Goal: Obtain resource: Download file/media

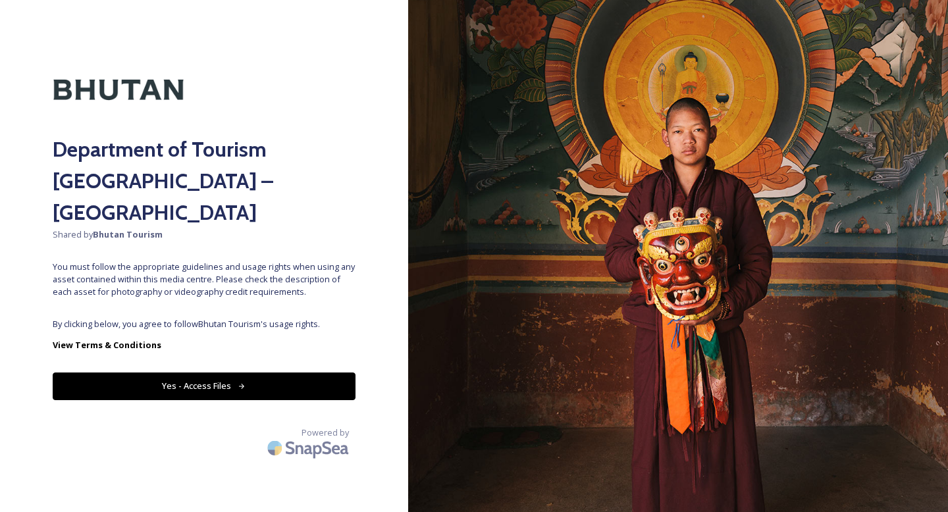
click at [302, 373] on button "Yes - Access Files" at bounding box center [204, 386] width 303 height 27
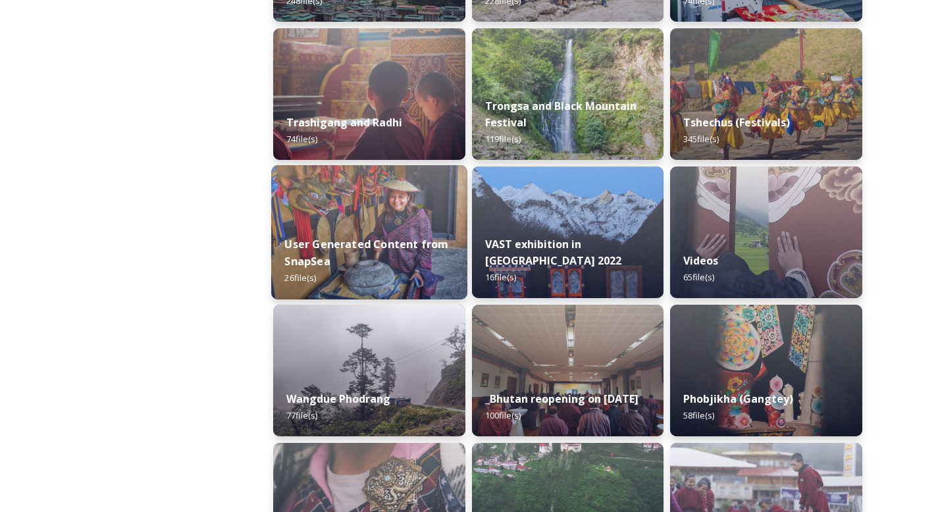
scroll to position [1704, 0]
click at [400, 235] on div "User Generated Content from SnapSea 26 file(s)" at bounding box center [369, 261] width 196 height 76
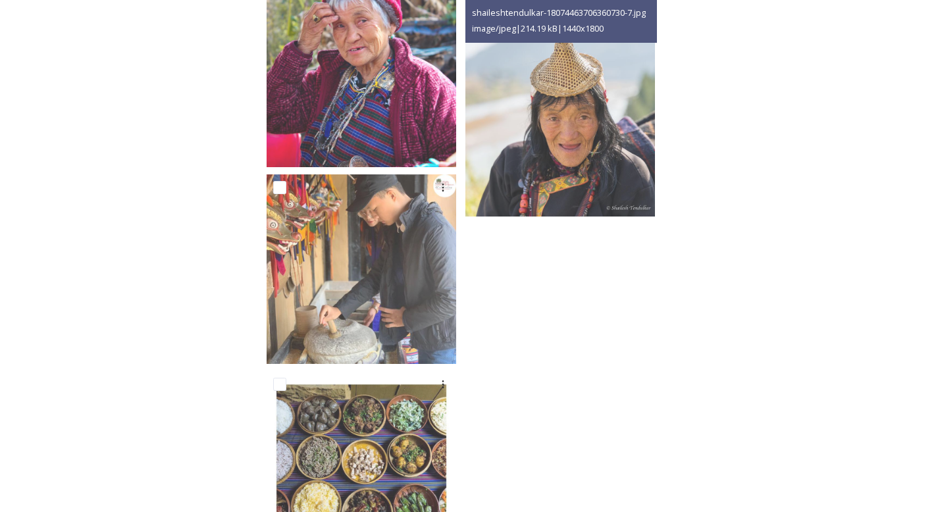
scroll to position [1667, 0]
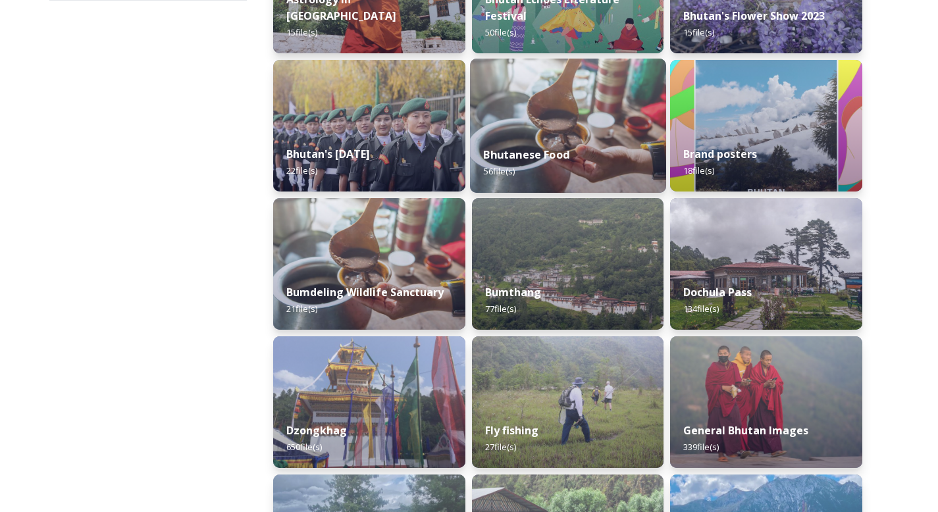
scroll to position [290, 0]
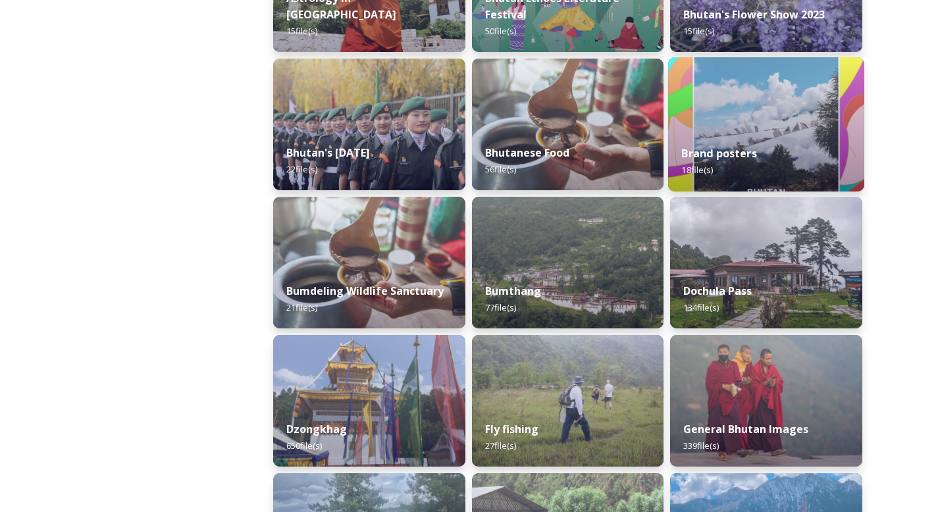
click at [797, 136] on div "Brand posters 18 file(s)" at bounding box center [766, 162] width 196 height 60
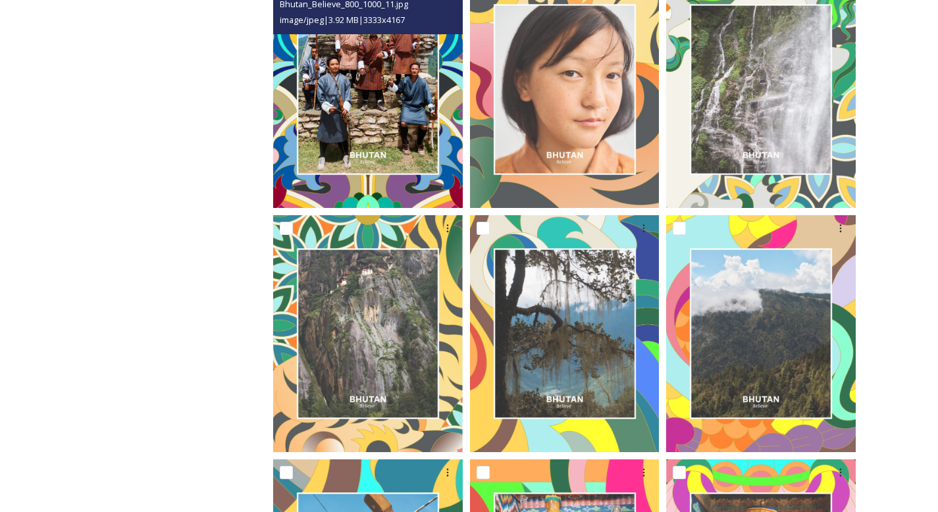
scroll to position [522, 0]
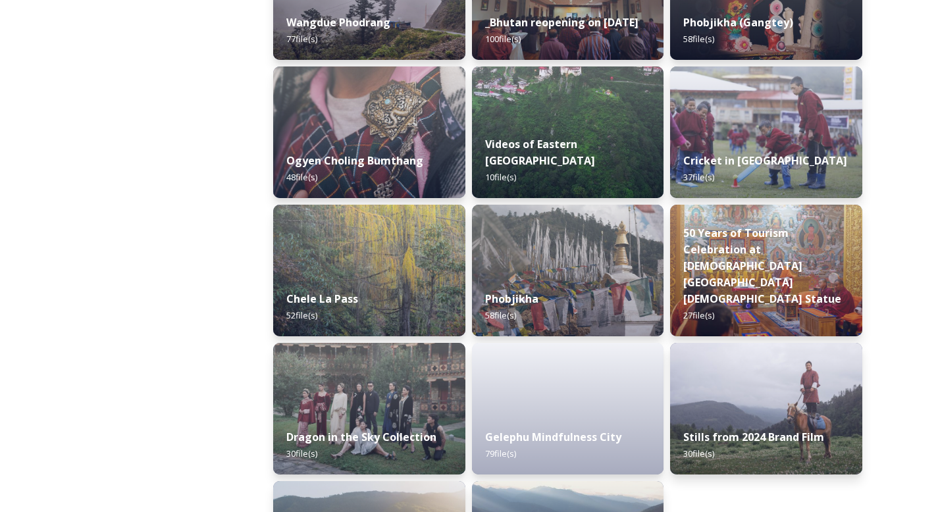
scroll to position [2193, 0]
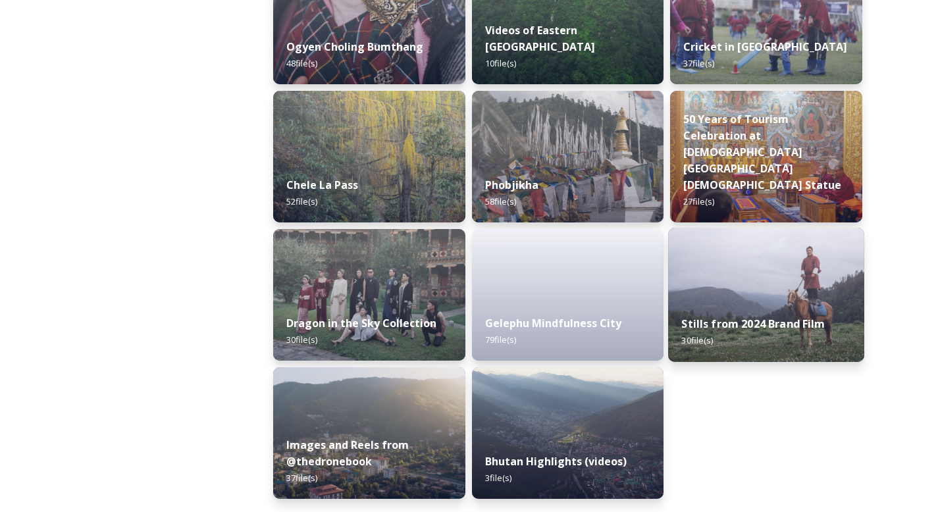
click at [762, 289] on img at bounding box center [766, 295] width 196 height 134
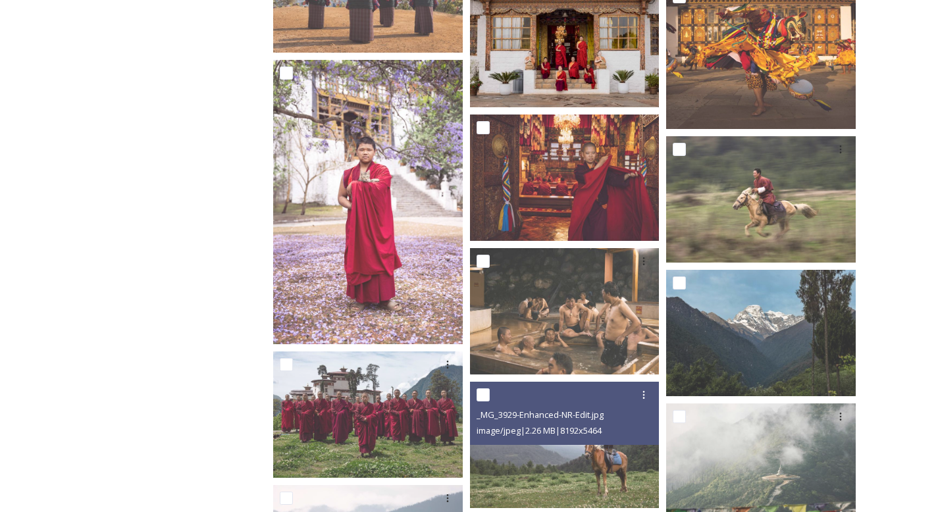
scroll to position [663, 0]
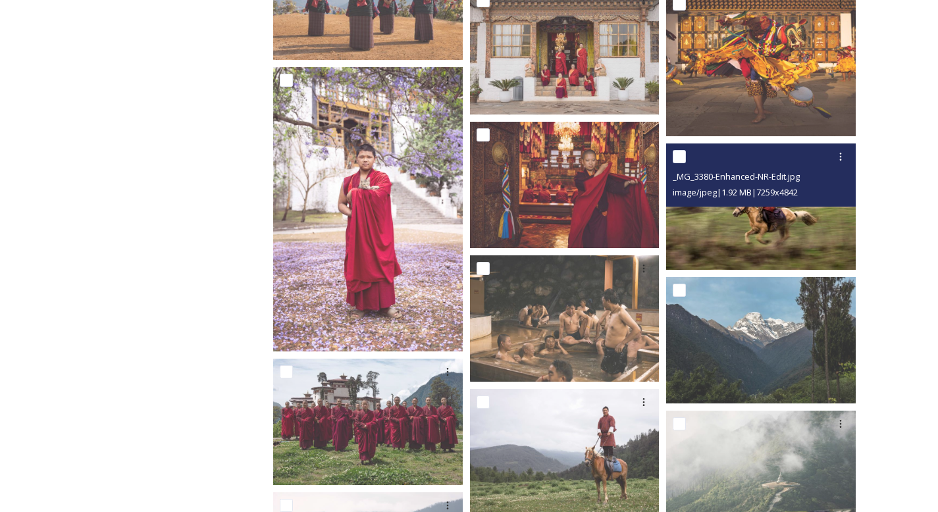
click at [741, 242] on img at bounding box center [761, 206] width 190 height 126
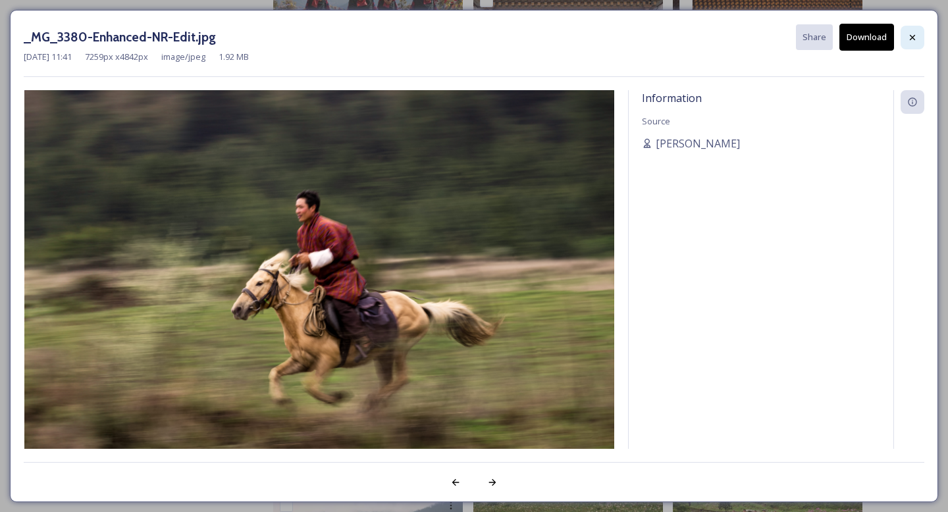
click at [913, 36] on icon at bounding box center [912, 36] width 5 height 5
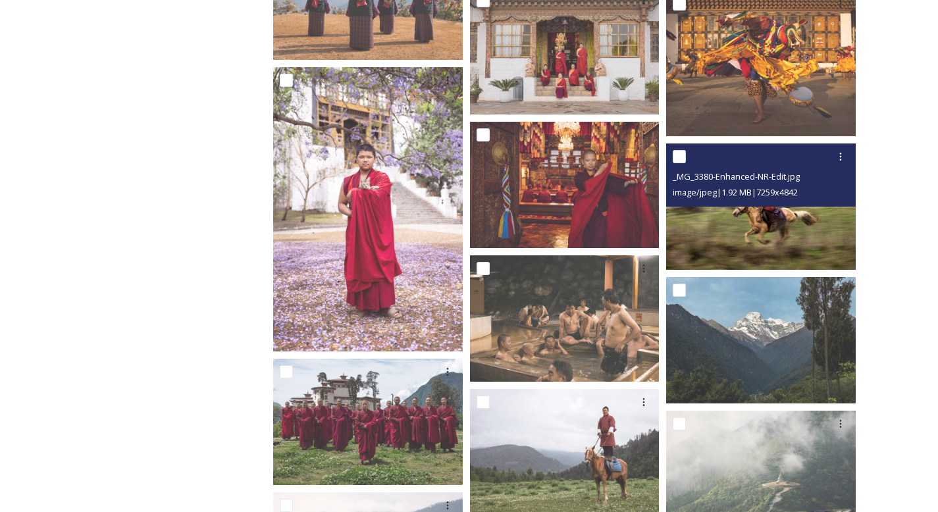
click at [809, 238] on img at bounding box center [761, 206] width 190 height 126
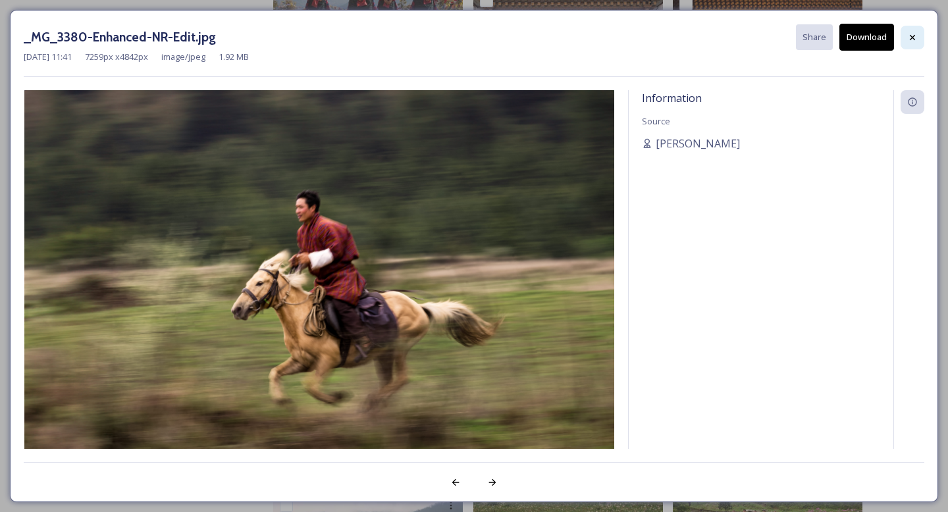
click at [914, 38] on icon at bounding box center [912, 37] width 11 height 11
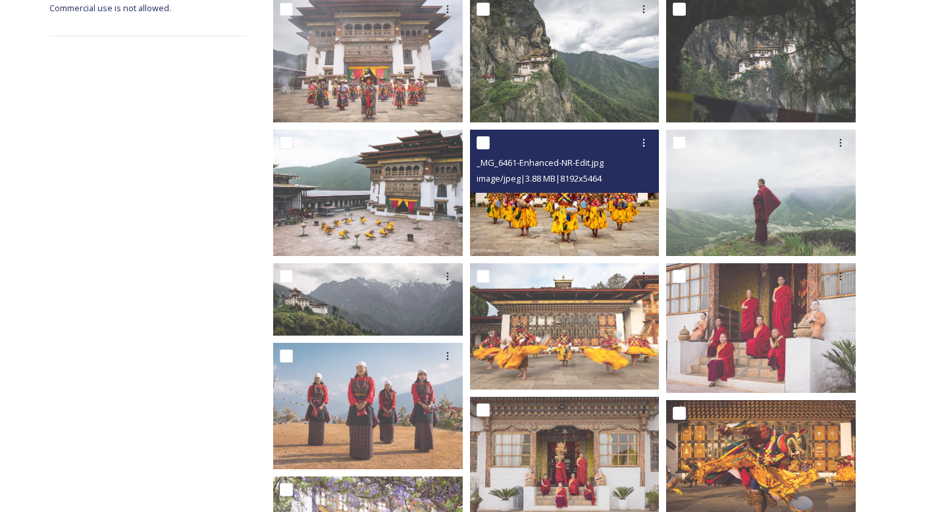
scroll to position [294, 0]
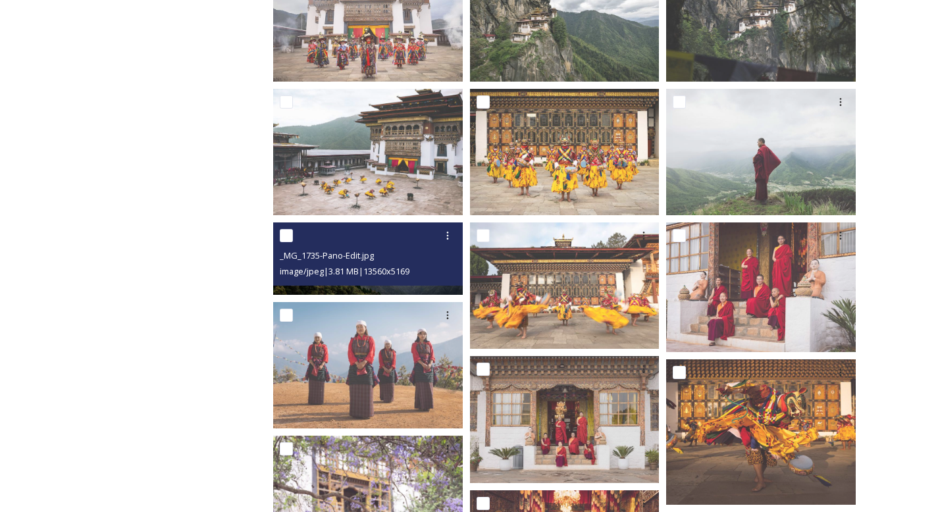
click at [420, 288] on img at bounding box center [368, 259] width 190 height 72
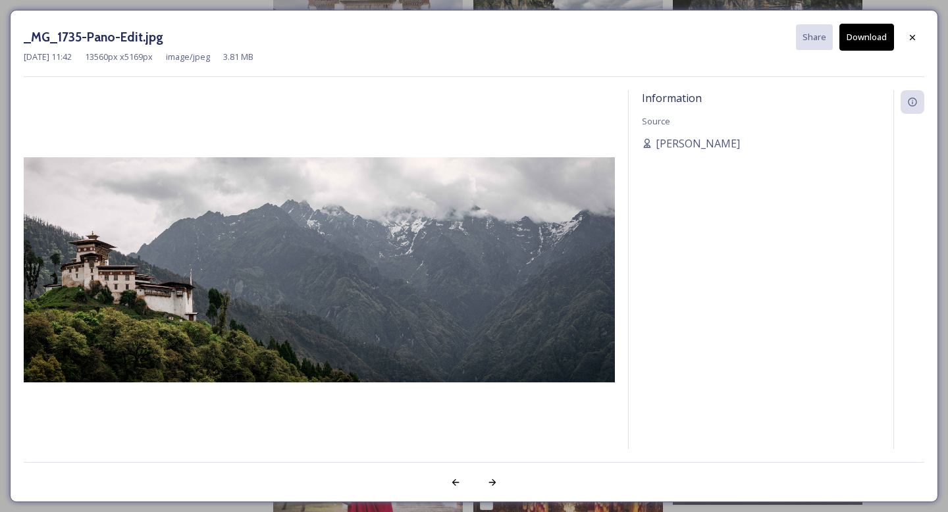
click at [857, 41] on button "Download" at bounding box center [866, 37] width 55 height 27
click at [911, 36] on icon at bounding box center [912, 36] width 5 height 5
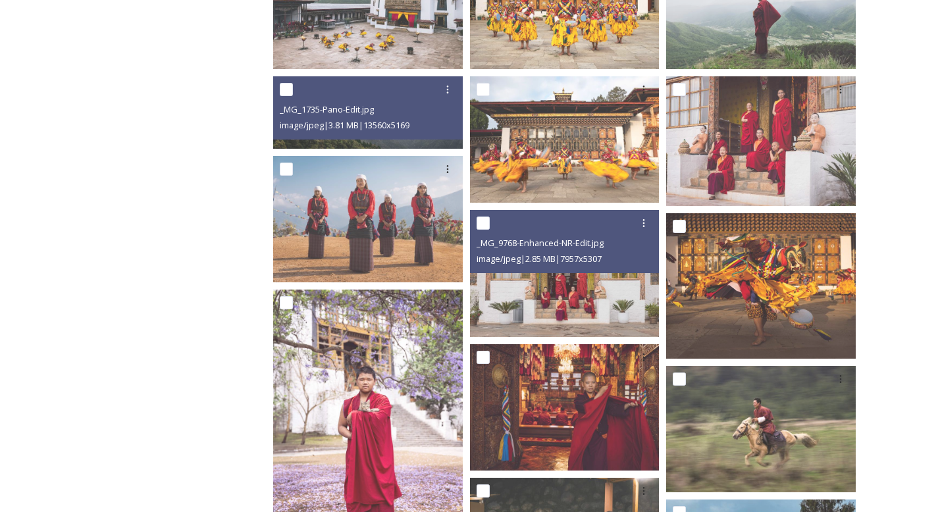
scroll to position [431, 0]
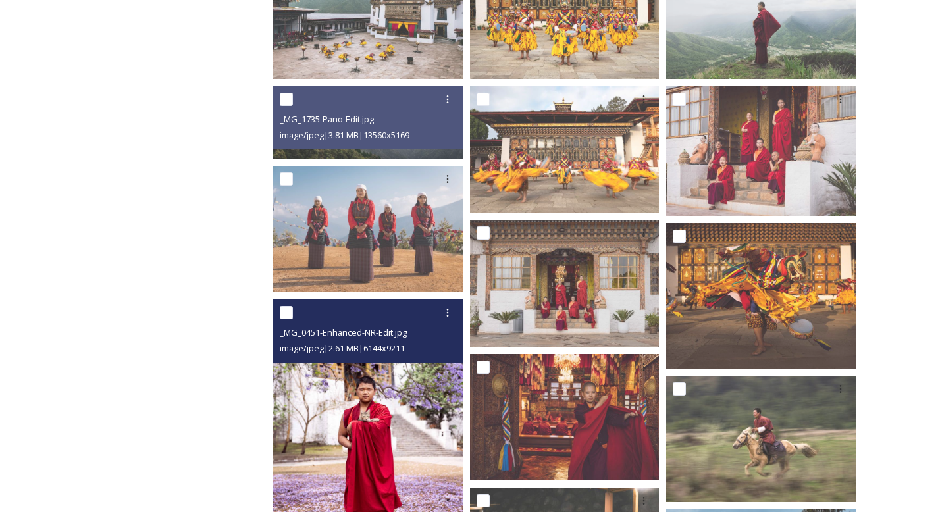
click at [415, 386] on img at bounding box center [368, 442] width 190 height 284
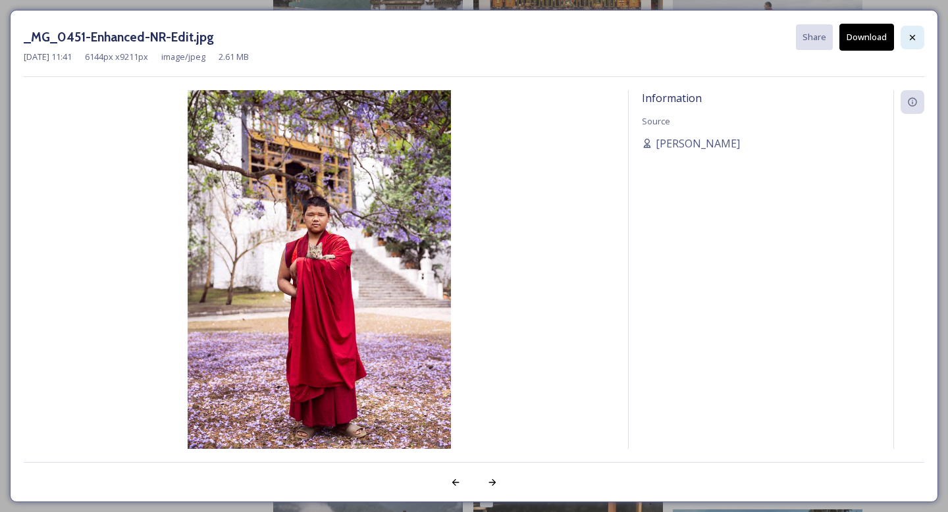
click at [910, 39] on icon at bounding box center [912, 36] width 5 height 5
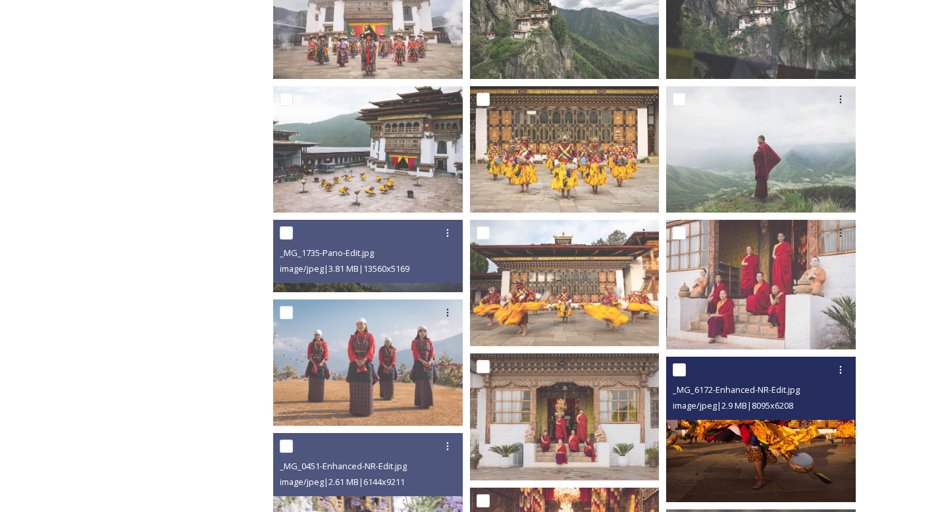
scroll to position [296, 0]
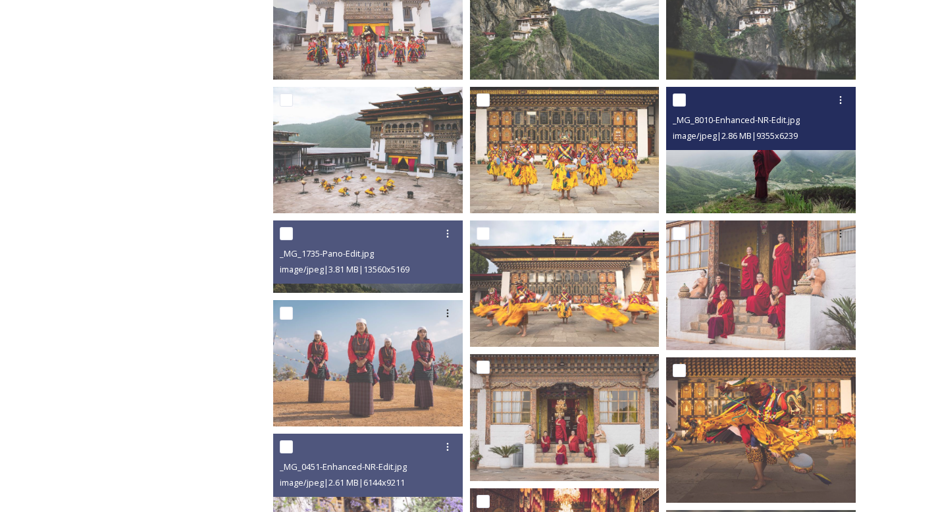
click at [766, 205] on img at bounding box center [761, 150] width 190 height 126
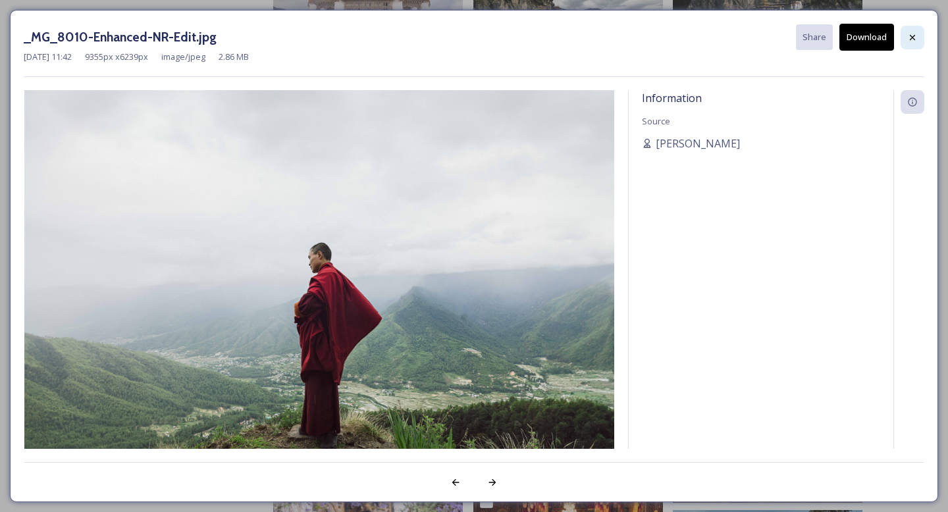
click at [912, 32] on icon at bounding box center [912, 37] width 11 height 11
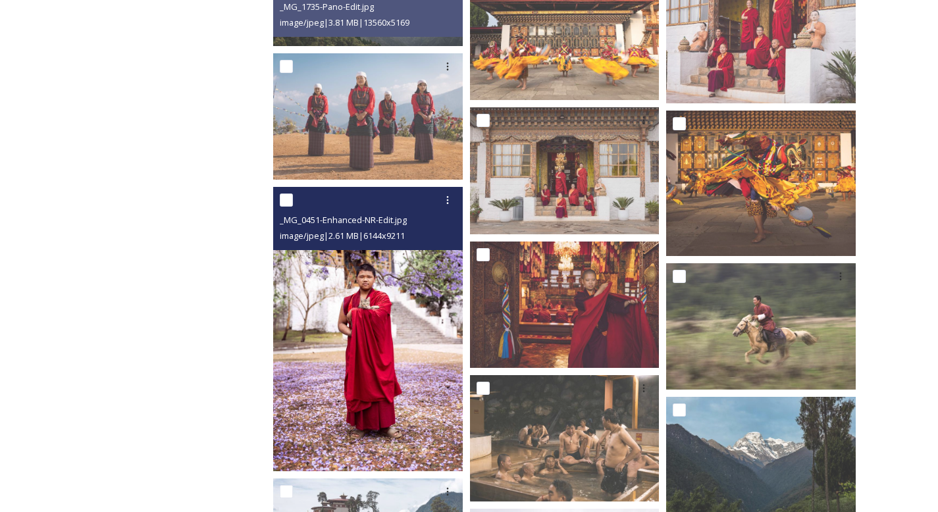
scroll to position [547, 0]
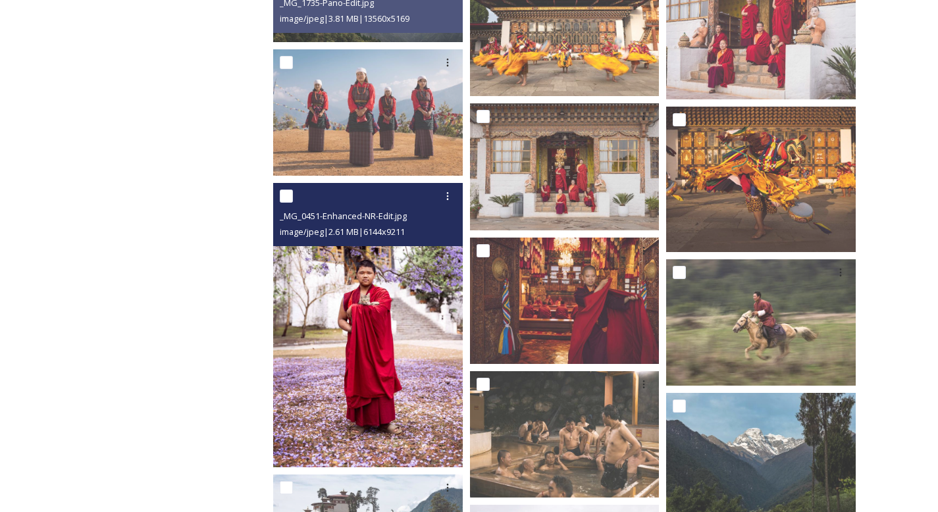
click at [378, 349] on img at bounding box center [368, 325] width 190 height 284
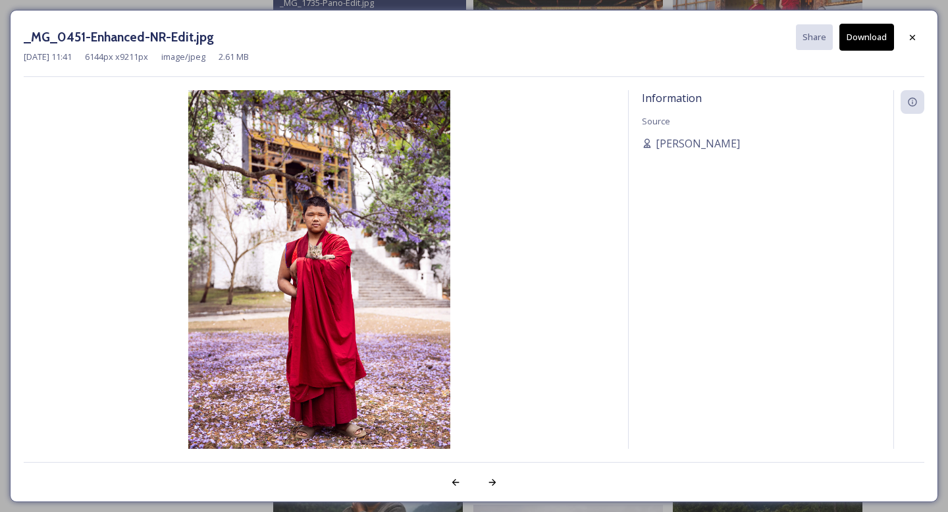
drag, startPoint x: 317, startPoint y: 145, endPoint x: 854, endPoint y: 41, distance: 547.0
click at [854, 41] on button "Download" at bounding box center [866, 37] width 55 height 27
click at [916, 34] on icon at bounding box center [912, 37] width 11 height 11
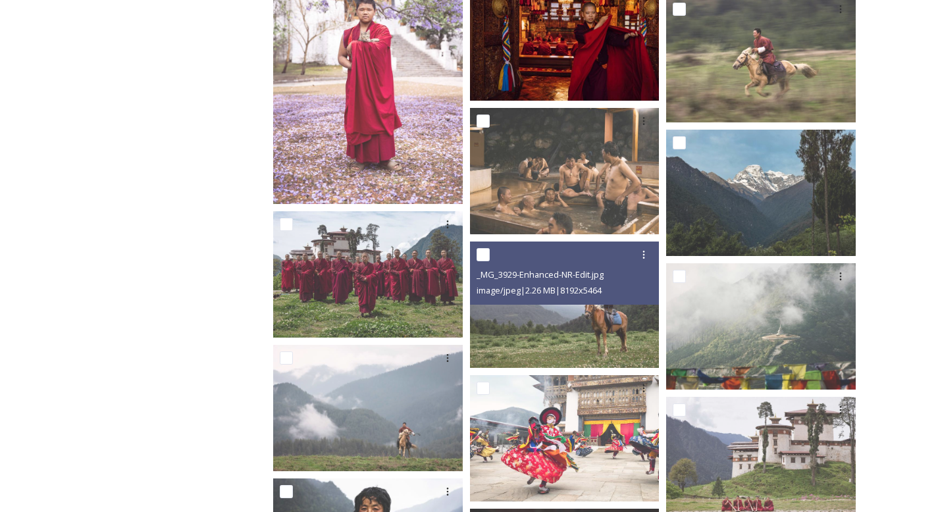
scroll to position [808, 0]
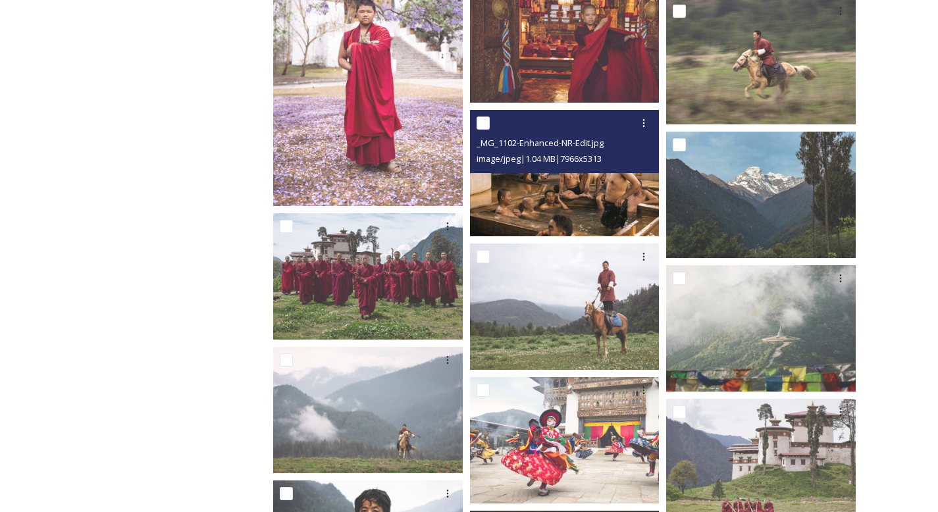
click at [604, 184] on img at bounding box center [565, 173] width 190 height 126
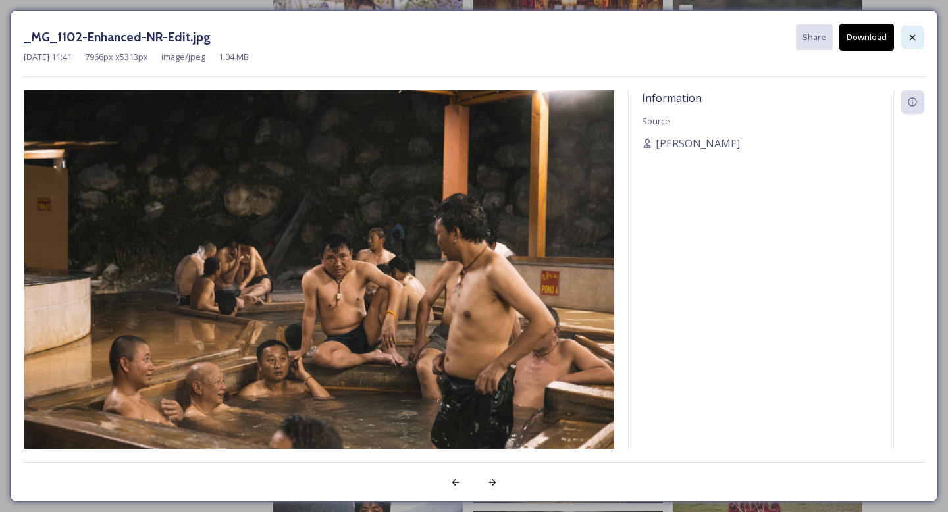
click at [914, 28] on div at bounding box center [913, 38] width 24 height 24
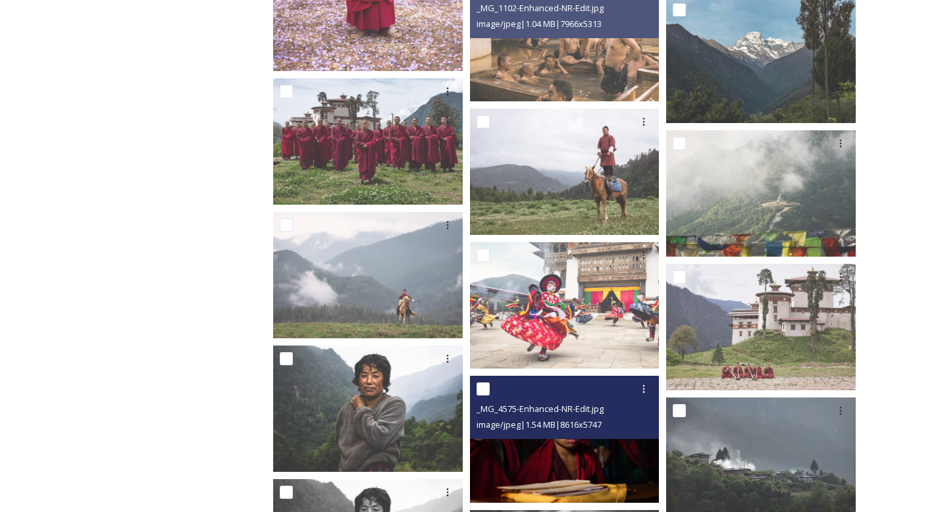
scroll to position [936, 0]
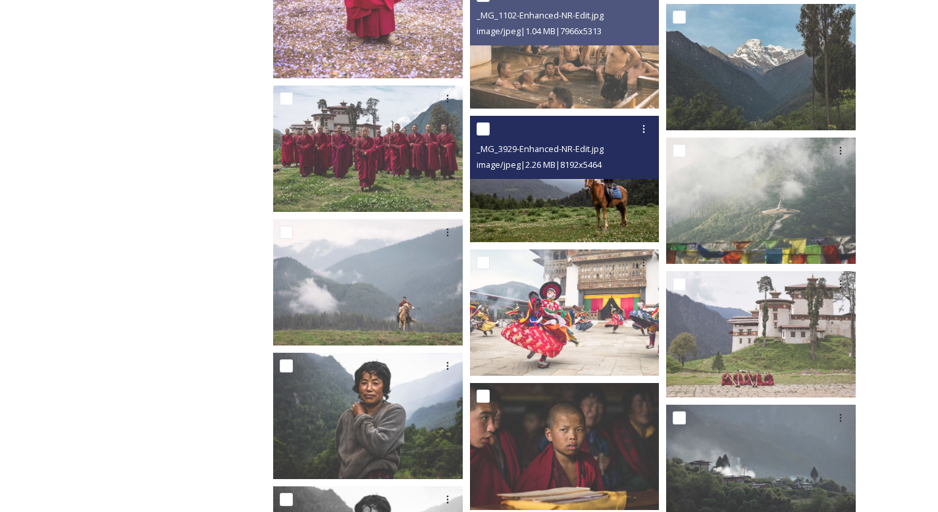
click at [565, 191] on img at bounding box center [565, 179] width 190 height 126
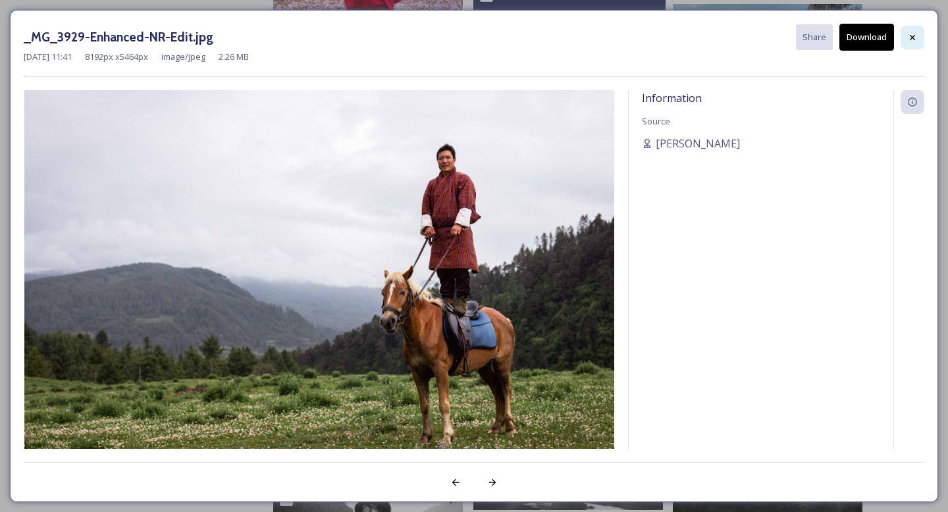
click at [918, 39] on div at bounding box center [913, 38] width 24 height 24
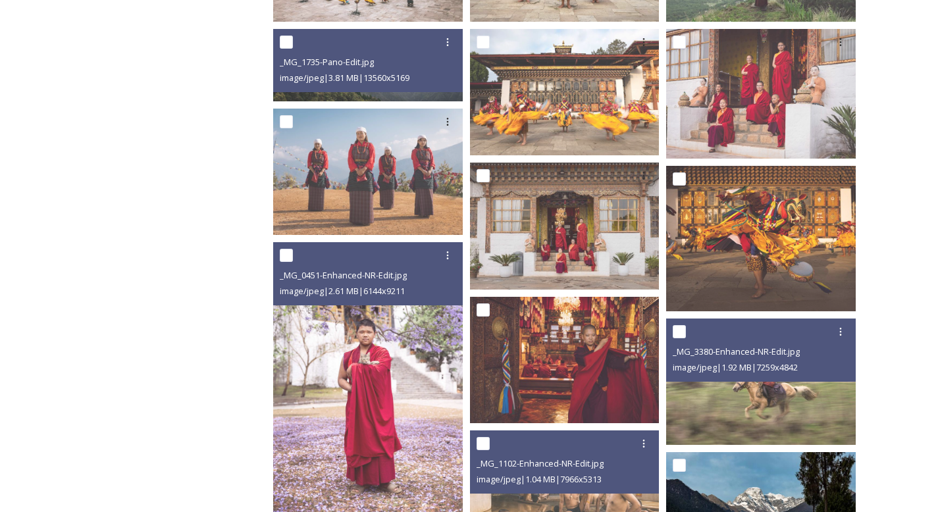
scroll to position [487, 0]
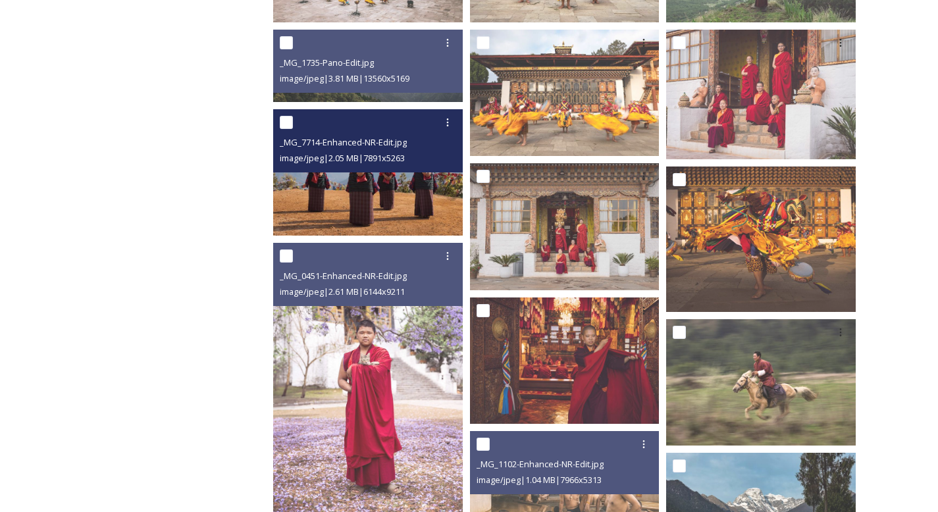
click at [431, 199] on img at bounding box center [368, 172] width 190 height 126
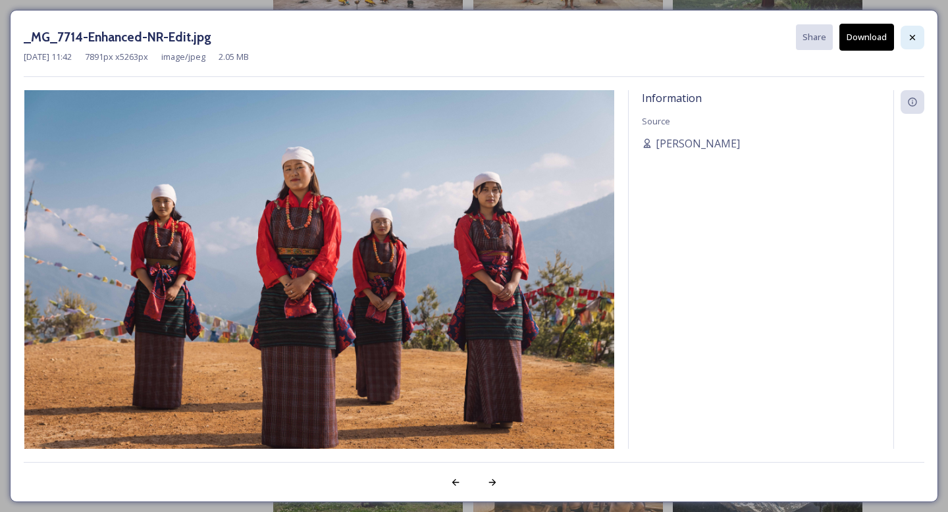
click at [921, 34] on div at bounding box center [913, 38] width 24 height 24
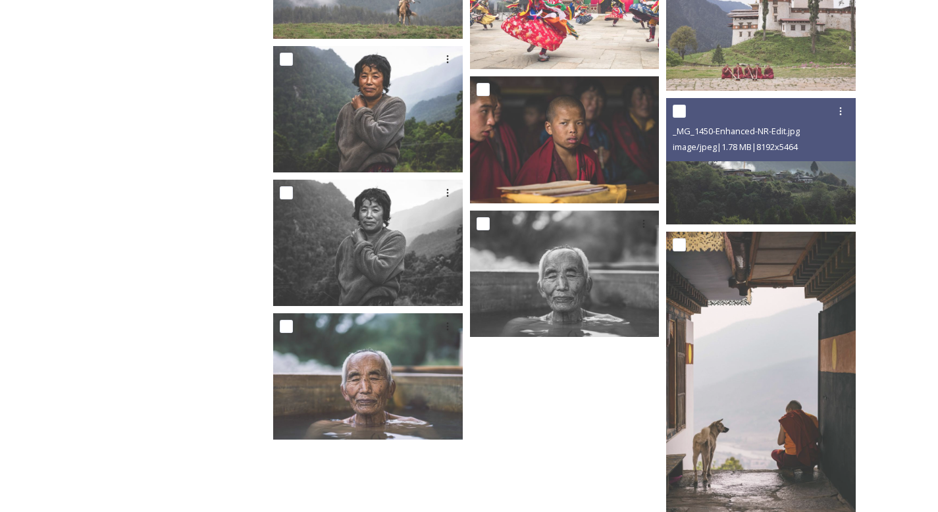
scroll to position [1276, 0]
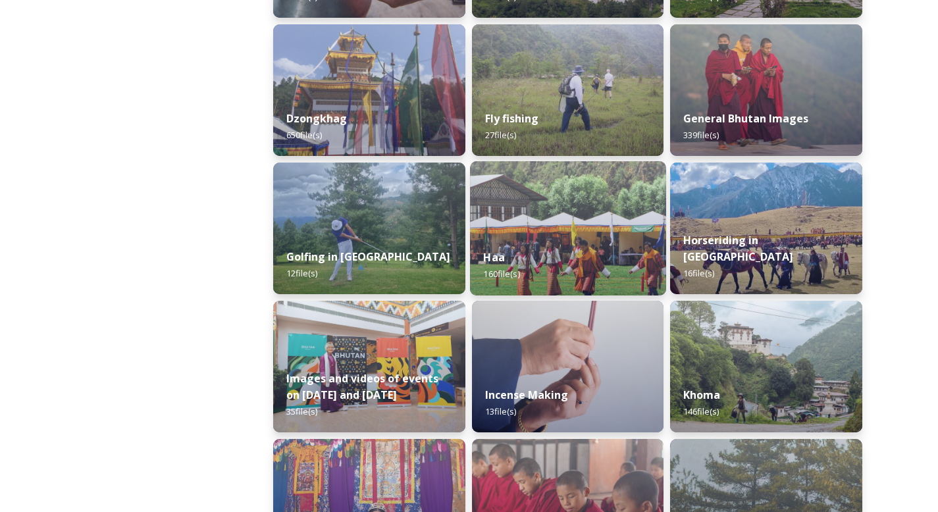
scroll to position [602, 0]
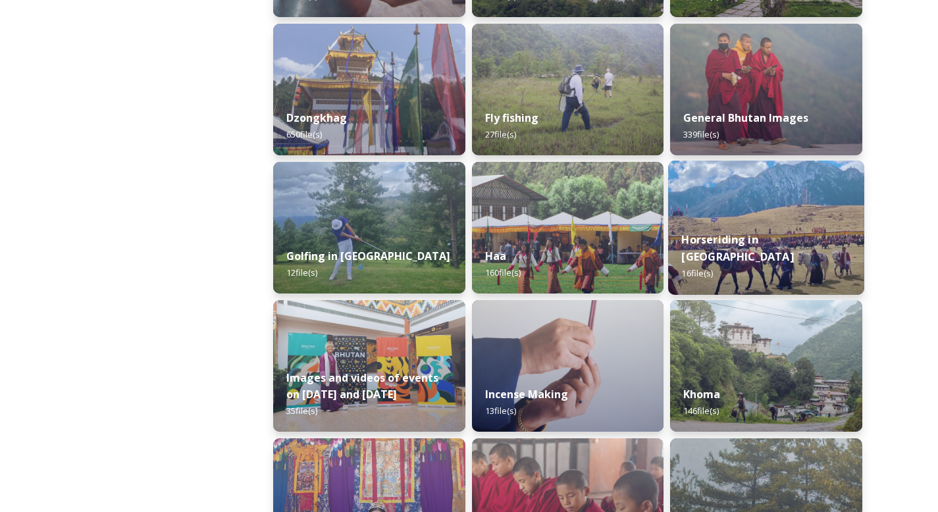
click at [729, 206] on img at bounding box center [766, 228] width 196 height 134
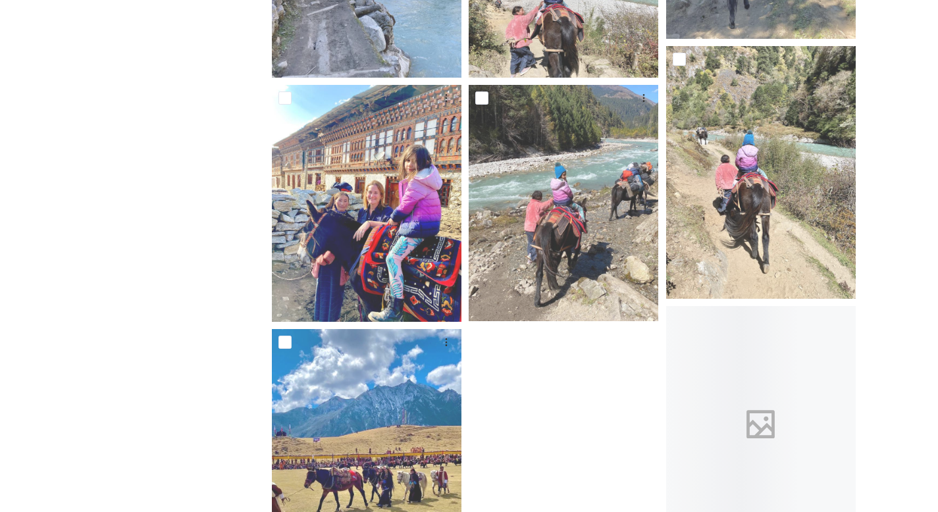
scroll to position [956, 0]
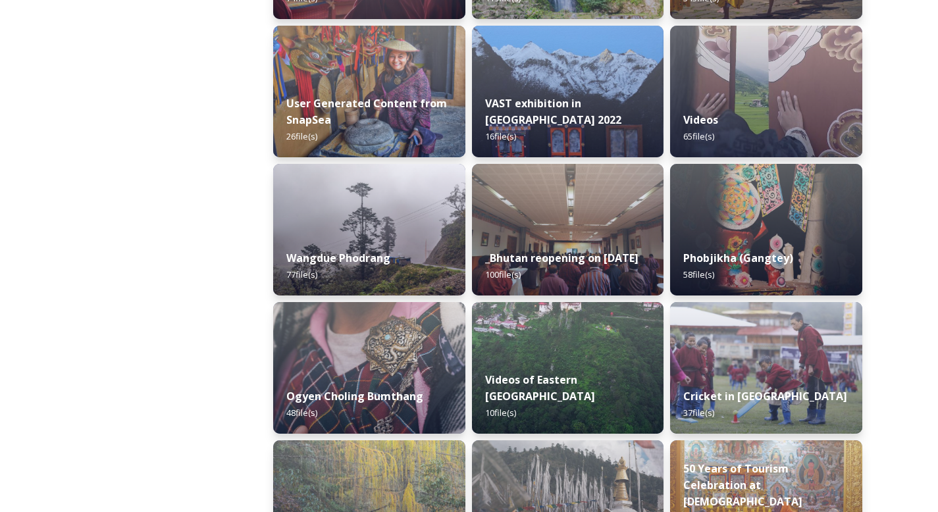
scroll to position [1840, 0]
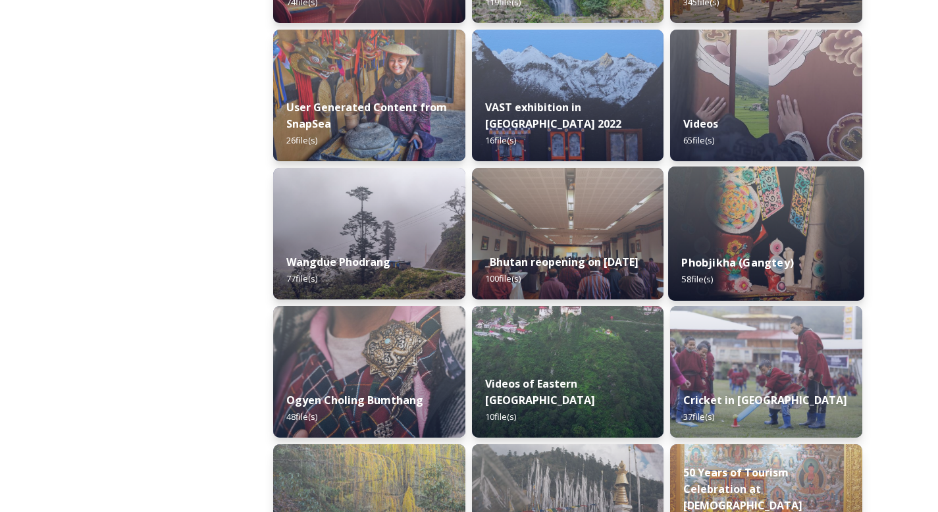
click at [755, 184] on img at bounding box center [766, 234] width 196 height 134
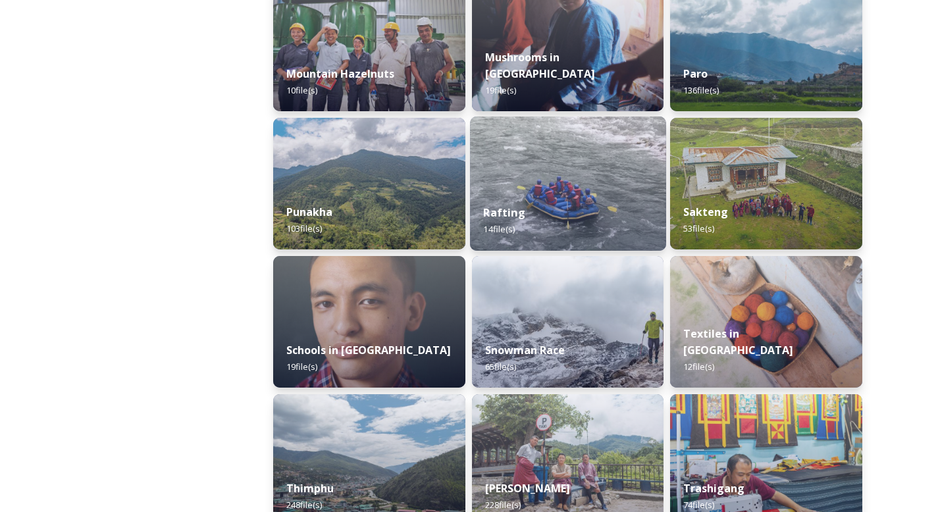
scroll to position [1199, 0]
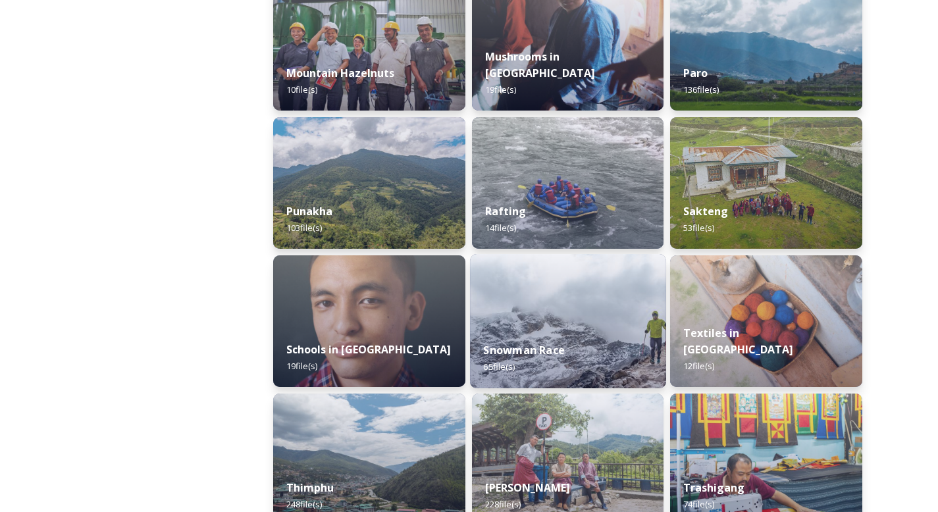
click at [546, 331] on div "Snowman Race 65 file(s)" at bounding box center [568, 358] width 196 height 60
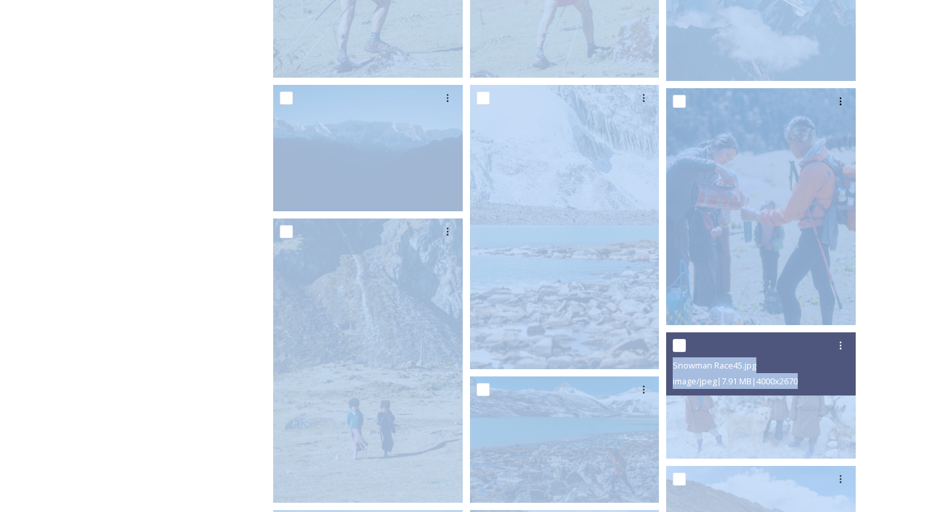
scroll to position [424, 0]
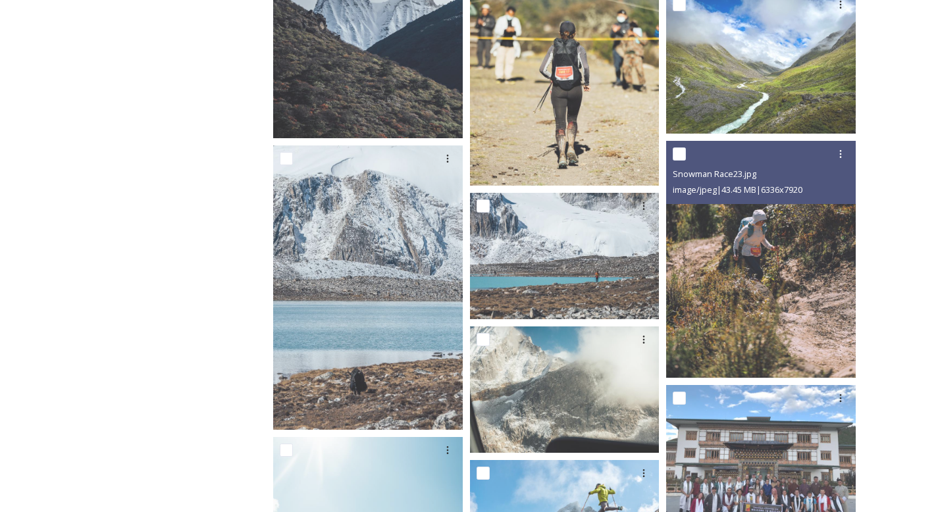
scroll to position [956, 0]
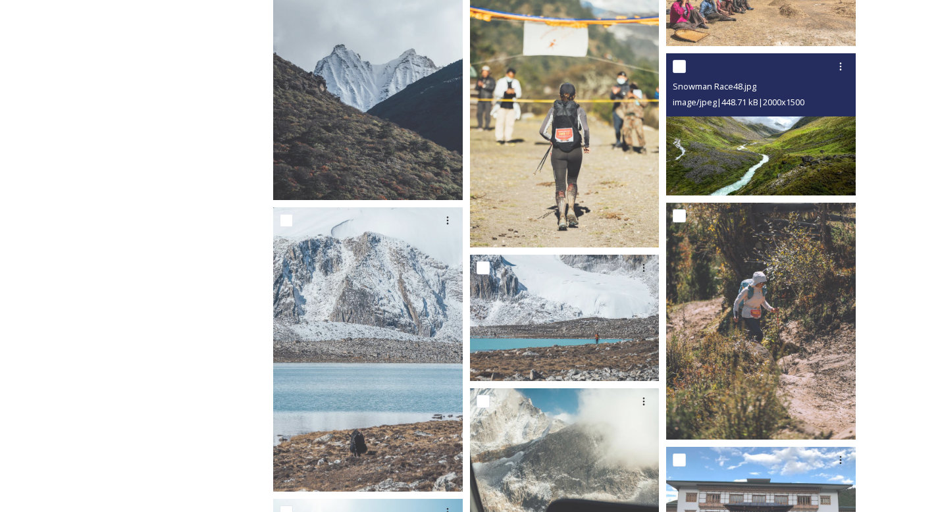
click at [770, 144] on img at bounding box center [761, 124] width 190 height 142
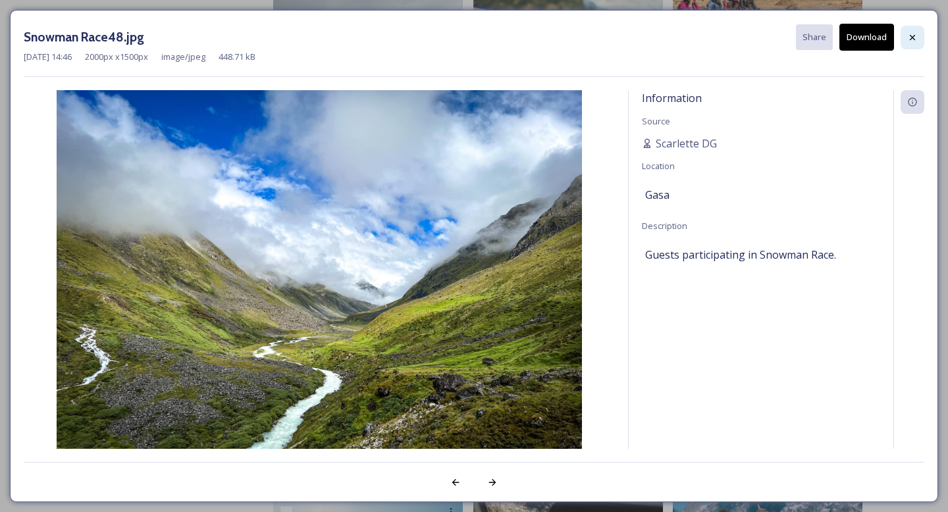
click at [912, 30] on div at bounding box center [913, 38] width 24 height 24
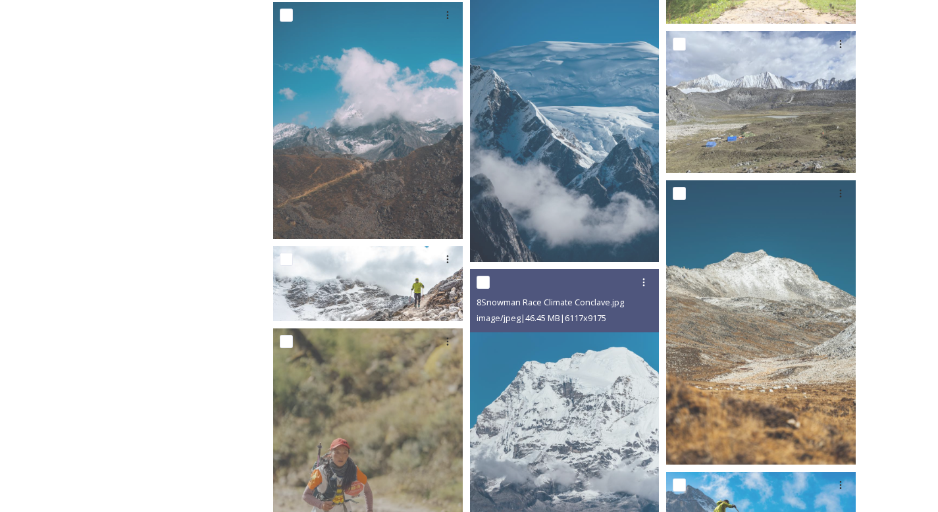
scroll to position [1877, 0]
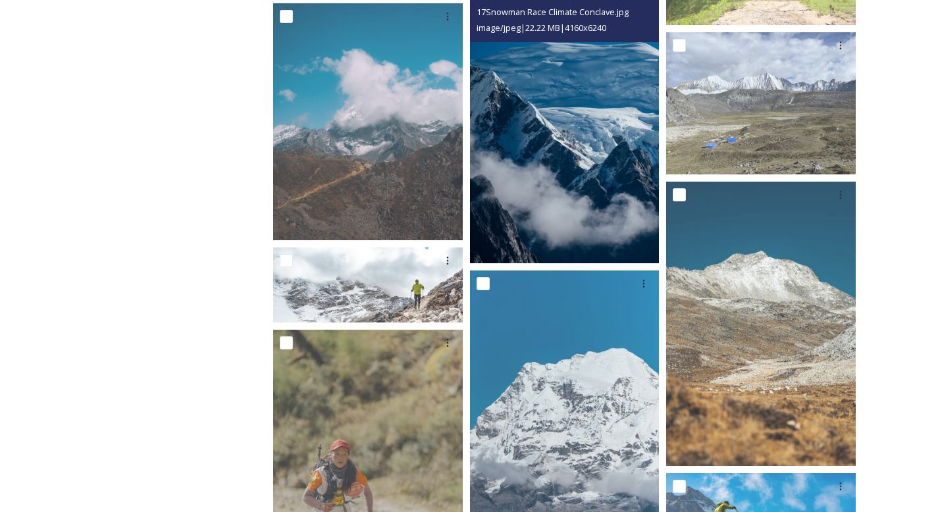
click at [565, 79] on img at bounding box center [565, 121] width 190 height 284
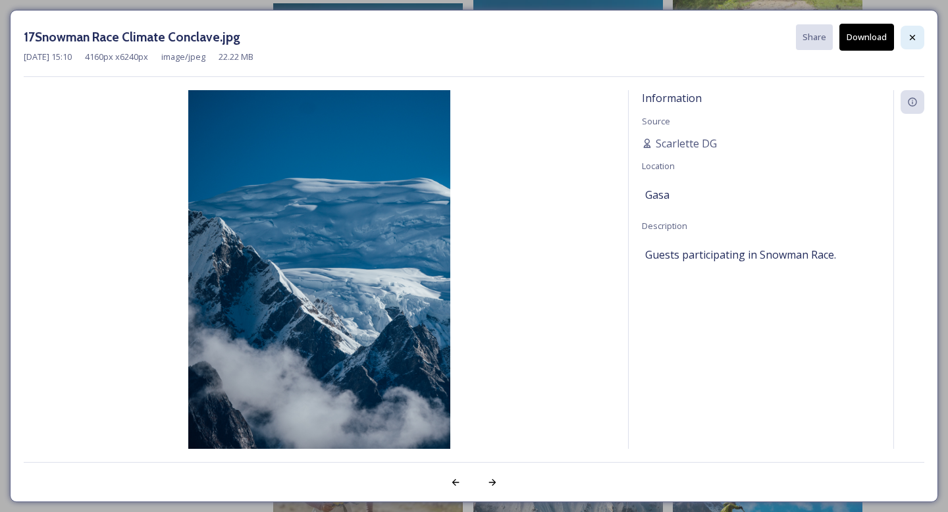
click at [907, 33] on icon at bounding box center [912, 37] width 11 height 11
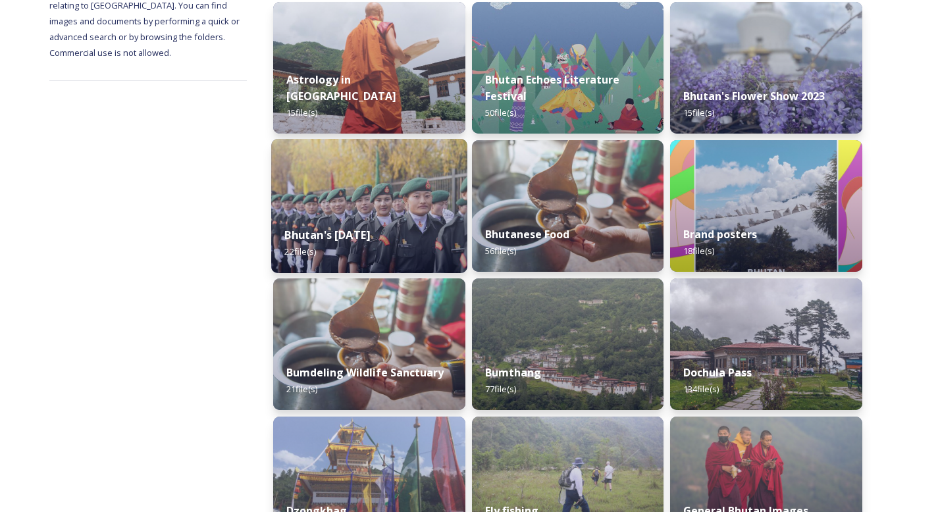
scroll to position [203, 0]
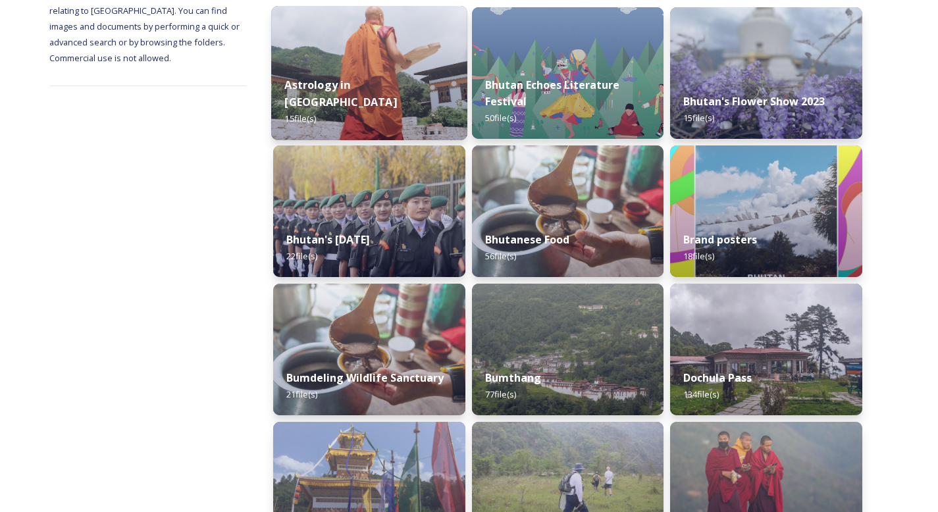
click at [372, 115] on div "Astrology in [GEOGRAPHIC_DATA] 15 file(s)" at bounding box center [369, 102] width 196 height 76
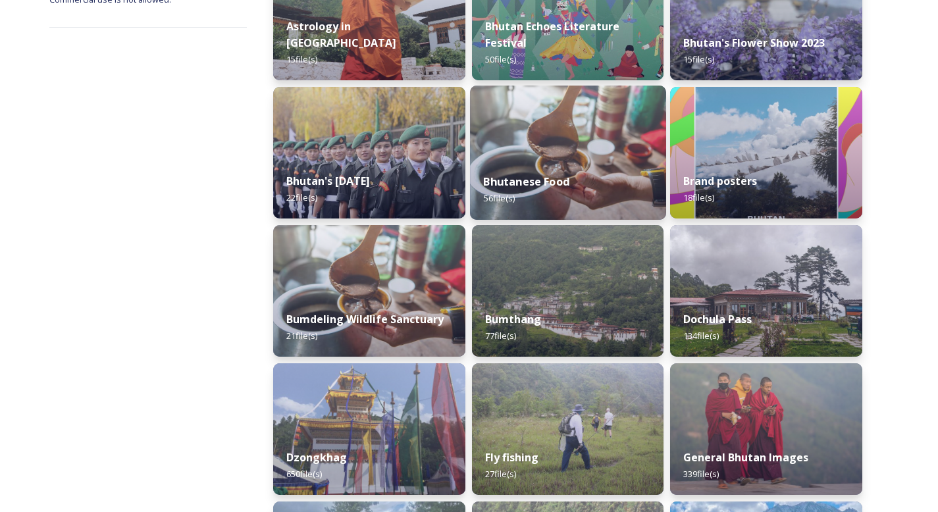
scroll to position [288, 0]
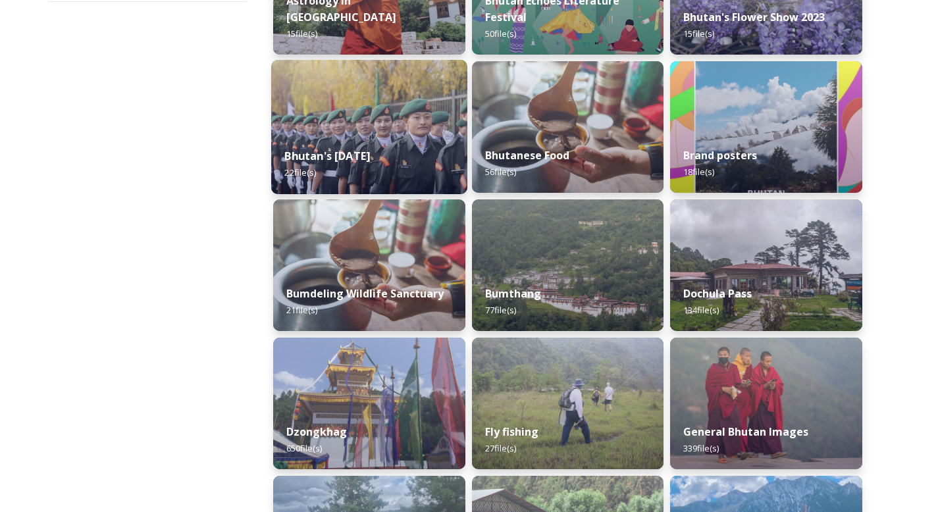
click at [386, 123] on img at bounding box center [369, 127] width 196 height 134
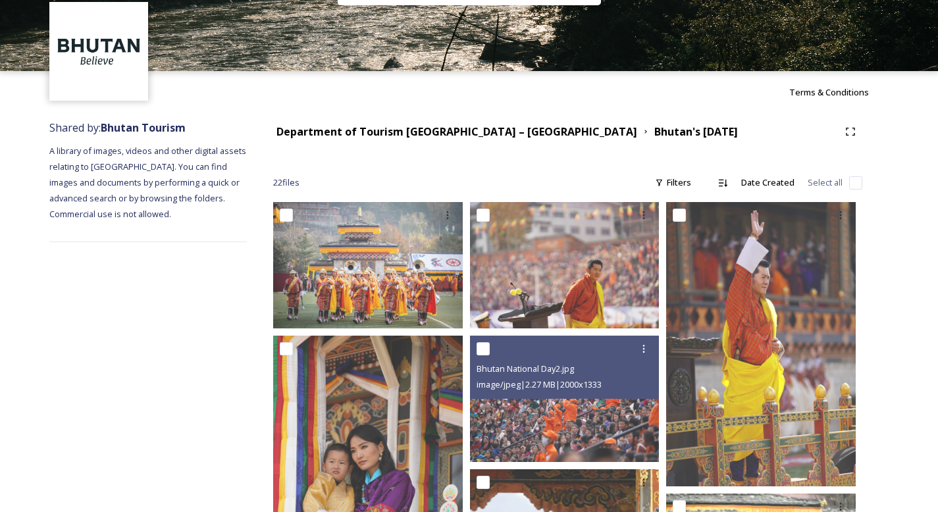
scroll to position [48, 0]
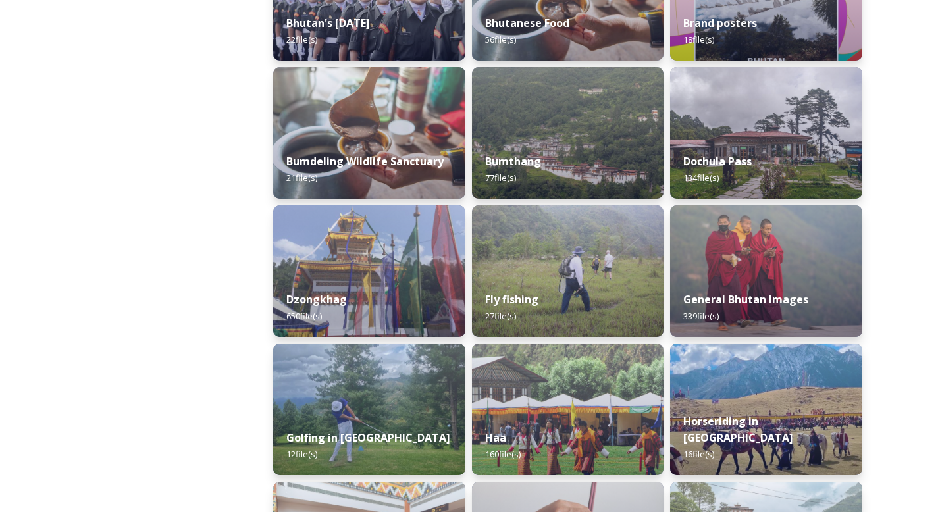
scroll to position [434, 0]
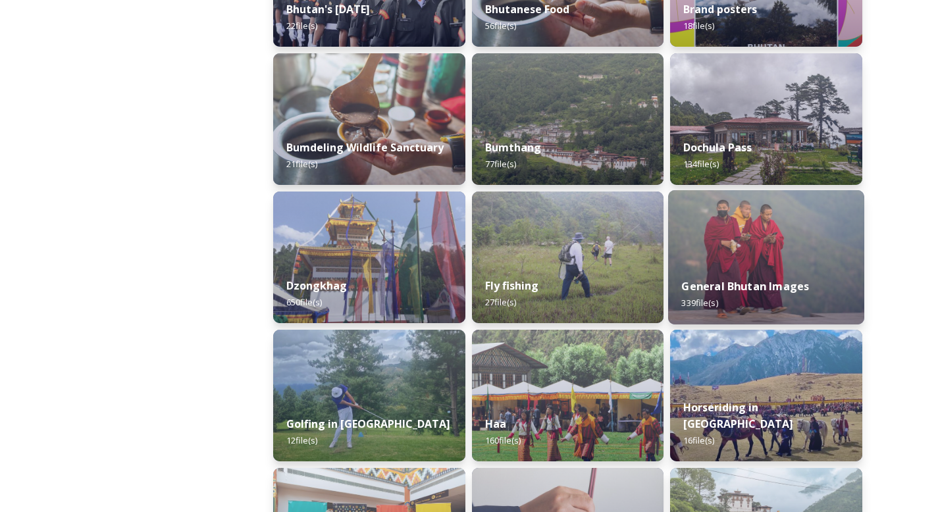
click at [729, 310] on div "General Bhutan Images 339 file(s)" at bounding box center [766, 295] width 196 height 60
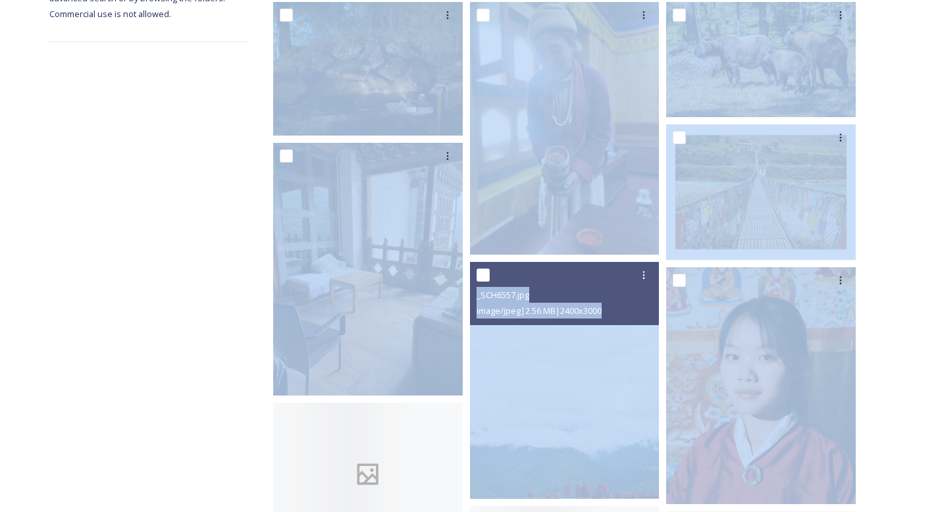
scroll to position [250, 0]
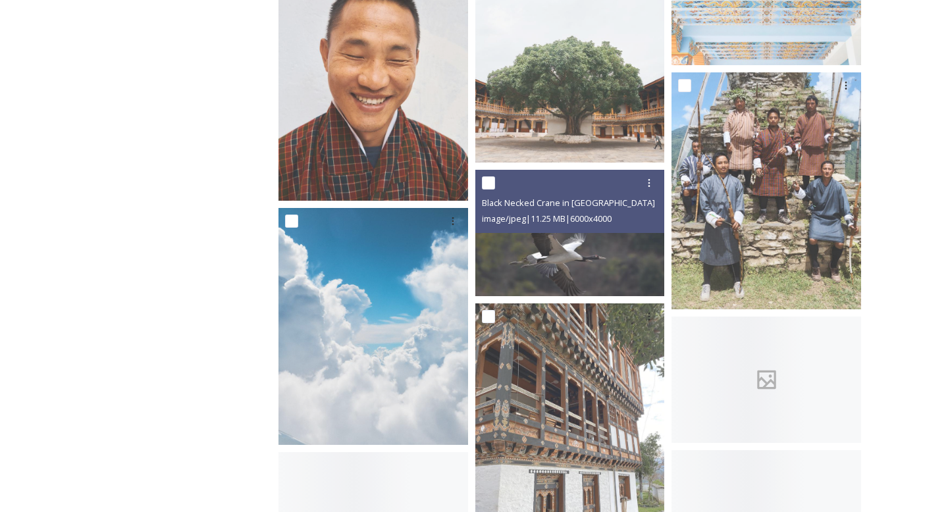
scroll to position [3935, 0]
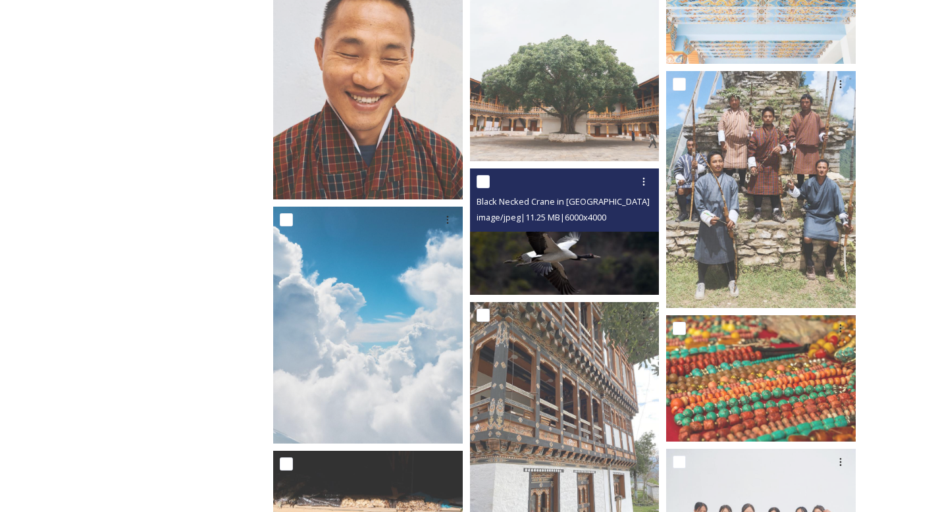
click at [646, 242] on img at bounding box center [565, 232] width 190 height 126
